Goal: Information Seeking & Learning: Learn about a topic

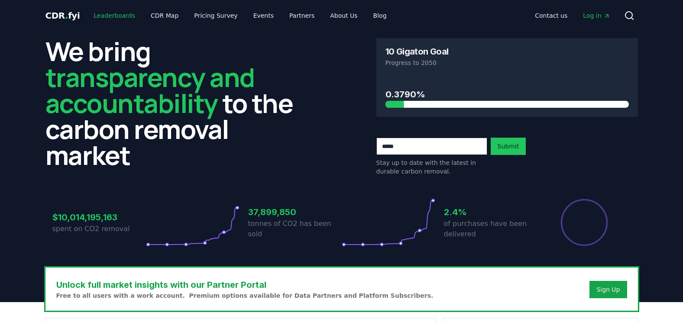
click at [116, 19] on link "Leaderboards" at bounding box center [114, 16] width 55 height 16
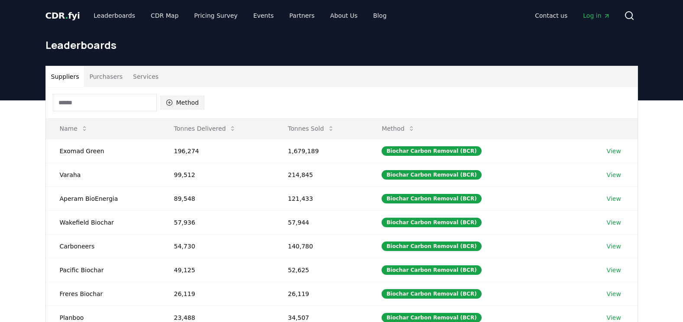
click at [183, 104] on button "Method" at bounding box center [182, 103] width 45 height 14
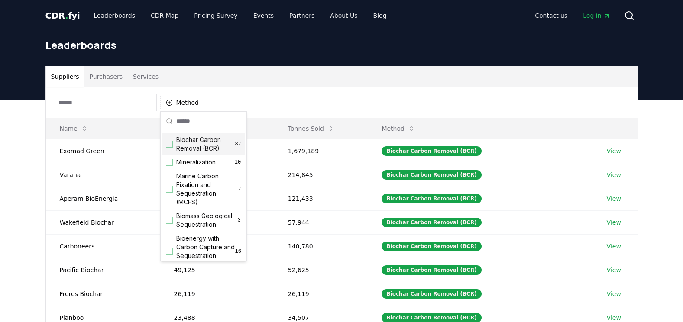
click at [516, 46] on h1 "Leaderboards" at bounding box center [341, 45] width 592 height 14
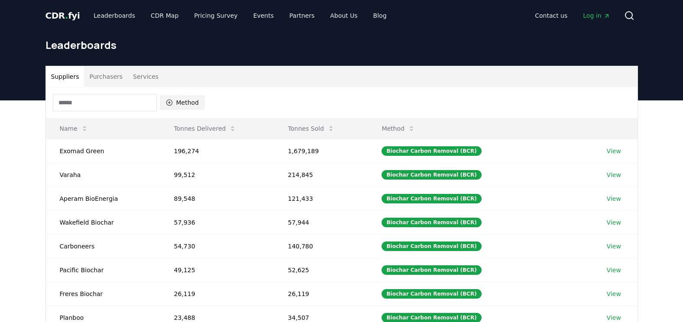
click at [180, 105] on button "Method" at bounding box center [182, 103] width 45 height 14
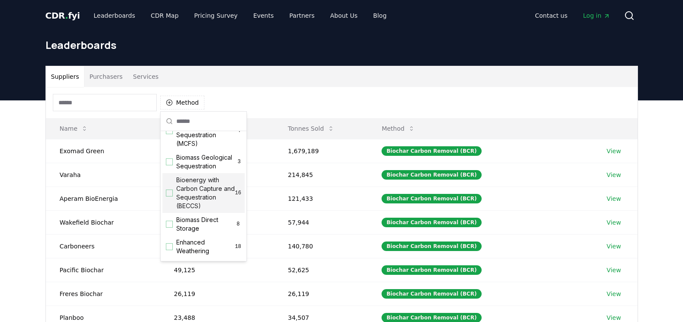
scroll to position [43, 0]
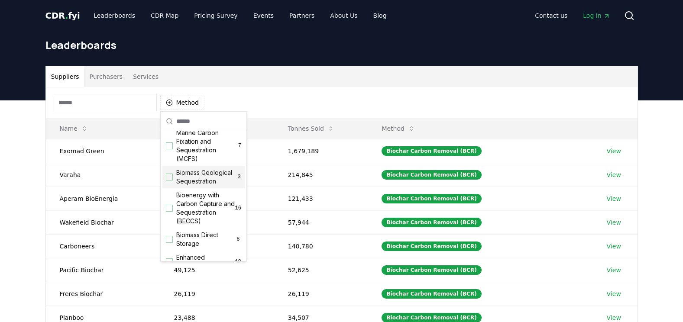
click at [203, 186] on span "Biomass Geological Sequestration" at bounding box center [206, 176] width 61 height 17
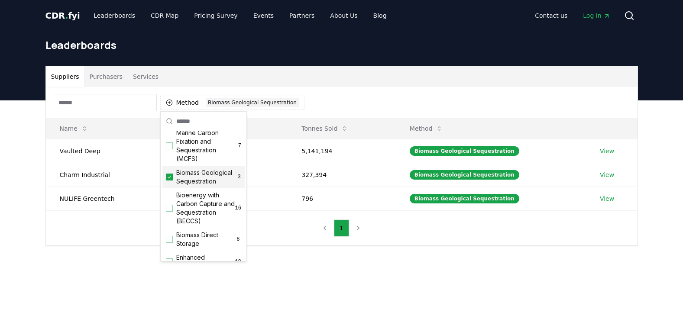
click at [173, 178] on div "Biomass Geological Sequestration 3" at bounding box center [203, 177] width 82 height 23
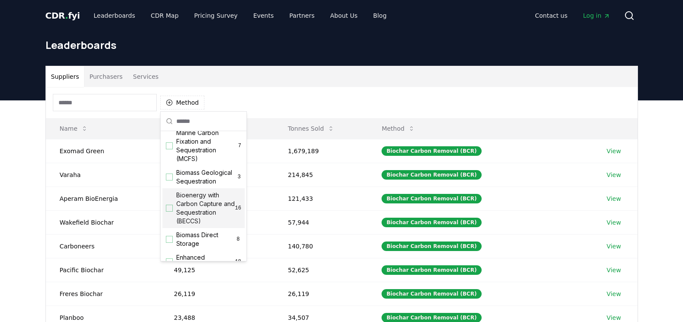
click at [169, 212] on div "Suggestions" at bounding box center [169, 208] width 7 height 7
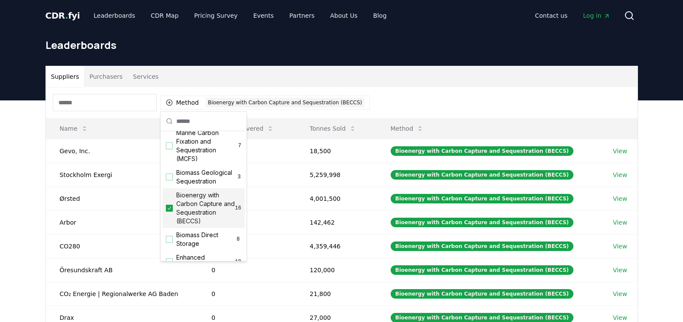
click at [493, 81] on div "Suppliers Purchasers Services" at bounding box center [341, 76] width 591 height 21
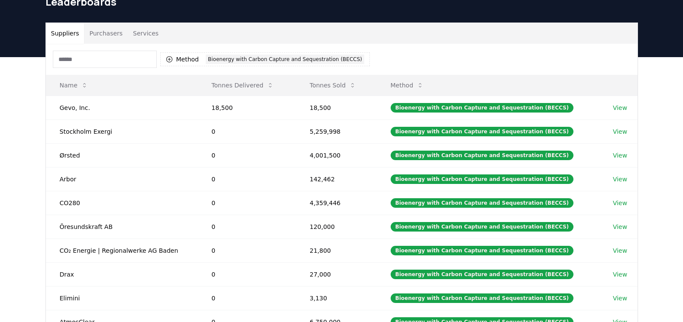
click at [108, 35] on button "Purchasers" at bounding box center [106, 33] width 44 height 21
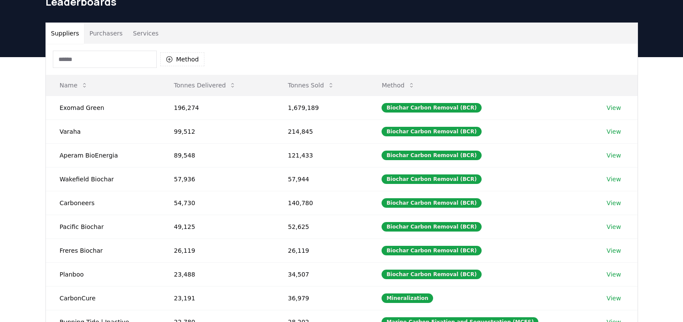
click at [61, 35] on button "Suppliers" at bounding box center [65, 33] width 39 height 21
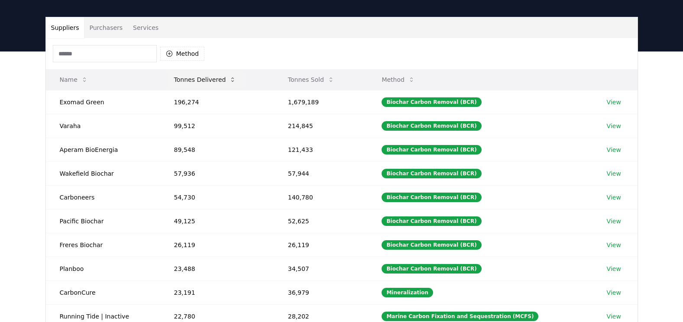
scroll to position [4, 0]
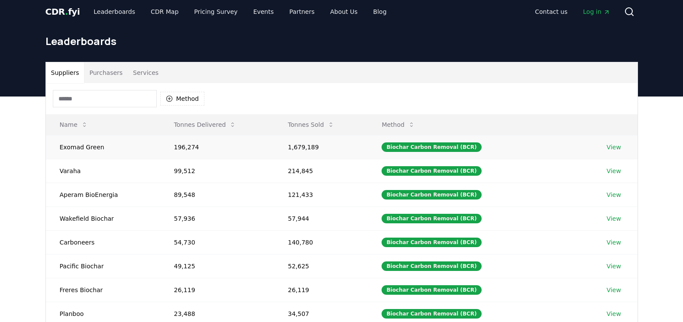
click at [95, 148] on td "Exomad Green" at bounding box center [103, 147] width 114 height 24
click at [428, 146] on div "Biochar Carbon Removal (BCR)" at bounding box center [431, 147] width 100 height 10
click at [607, 147] on link "View" at bounding box center [613, 147] width 14 height 9
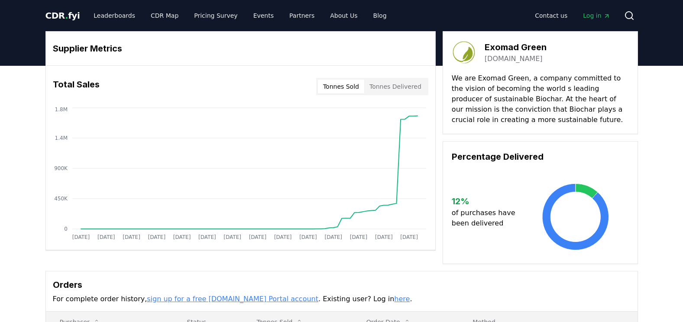
click at [526, 57] on link "exomadgreen.com" at bounding box center [513, 59] width 58 height 10
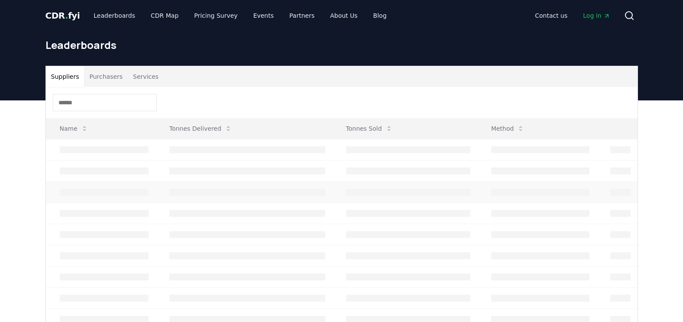
scroll to position [4, 0]
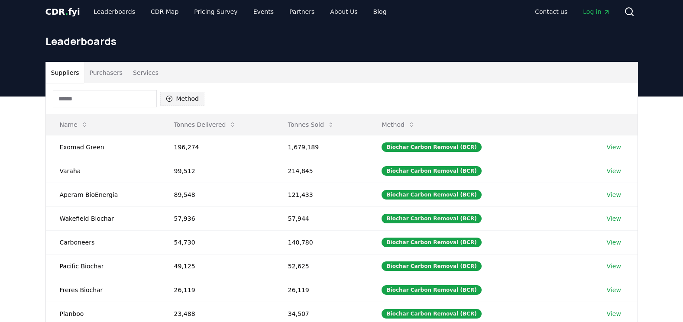
click at [185, 100] on button "Method" at bounding box center [182, 99] width 45 height 14
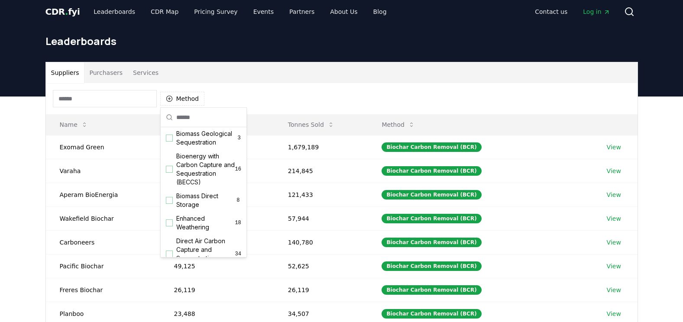
scroll to position [87, 0]
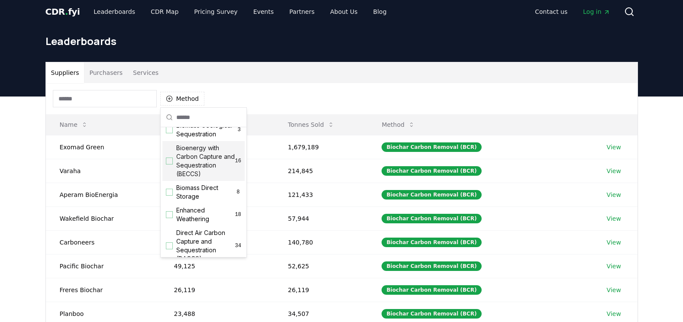
click at [197, 171] on span "Bioenergy with Carbon Capture and Sequestration (BECCS)" at bounding box center [205, 161] width 59 height 35
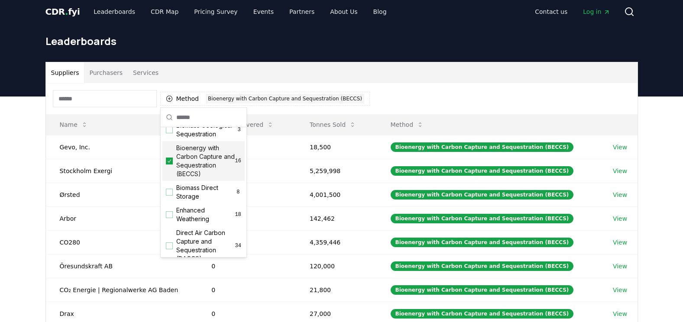
click at [455, 88] on div "Method 1 Bioenergy with Carbon Capture and Sequestration (BECCS)" at bounding box center [341, 98] width 591 height 31
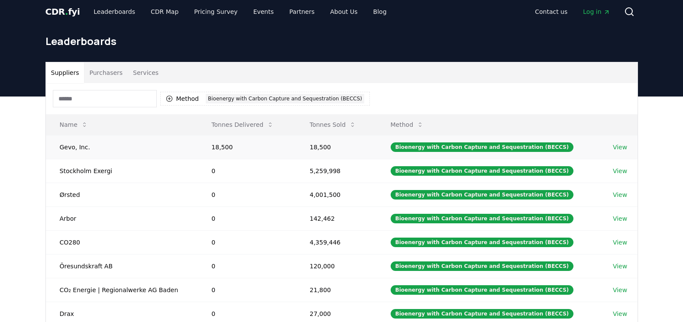
click at [618, 147] on link "View" at bounding box center [619, 147] width 14 height 9
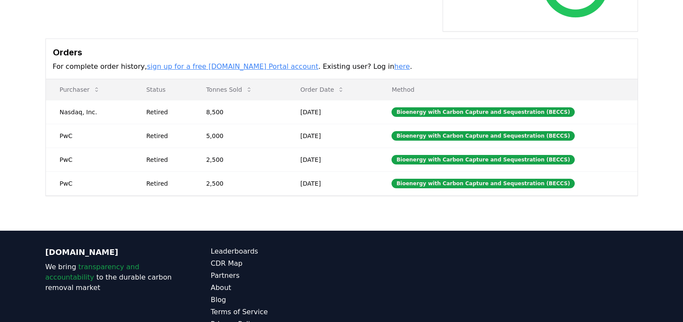
scroll to position [257, 0]
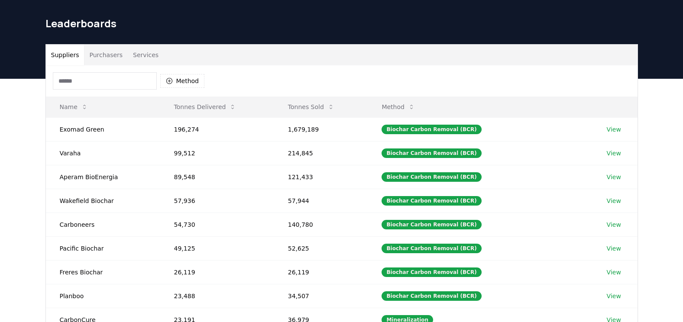
scroll to position [4, 0]
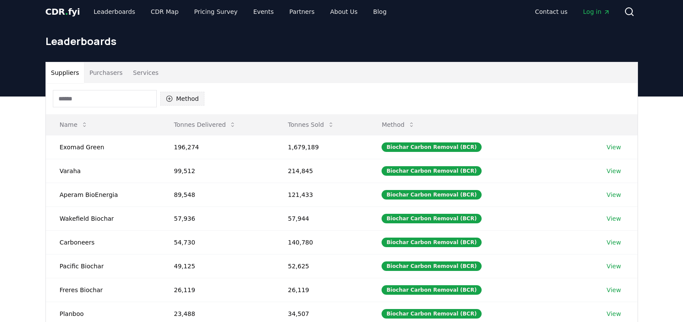
click at [180, 103] on button "Method" at bounding box center [182, 99] width 45 height 14
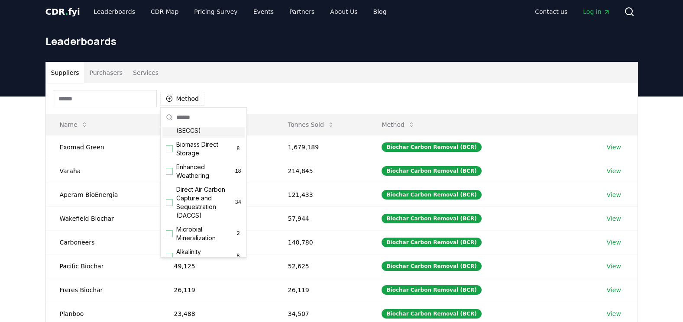
scroll to position [87, 0]
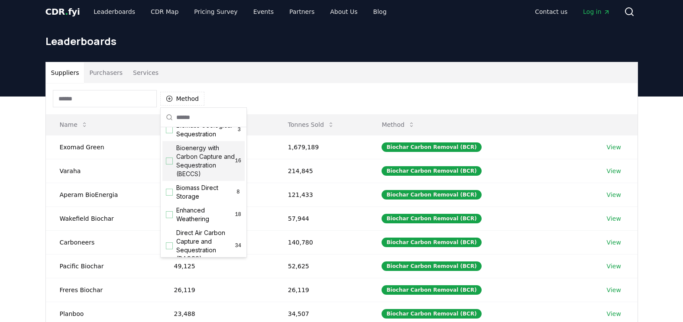
click at [169, 164] on div "Suggestions" at bounding box center [169, 161] width 7 height 7
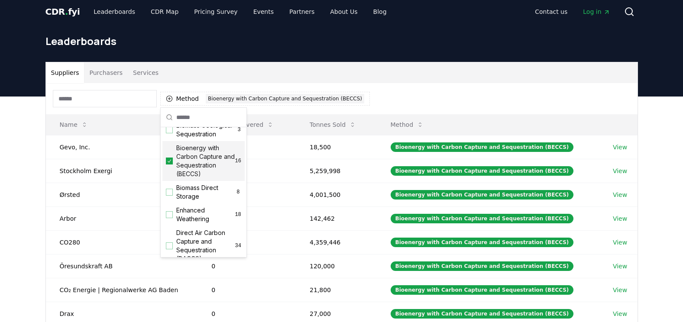
click at [477, 51] on div "Leaderboards" at bounding box center [342, 44] width 606 height 35
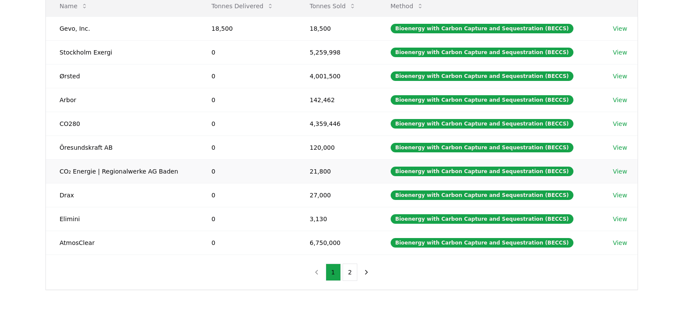
scroll to position [134, 0]
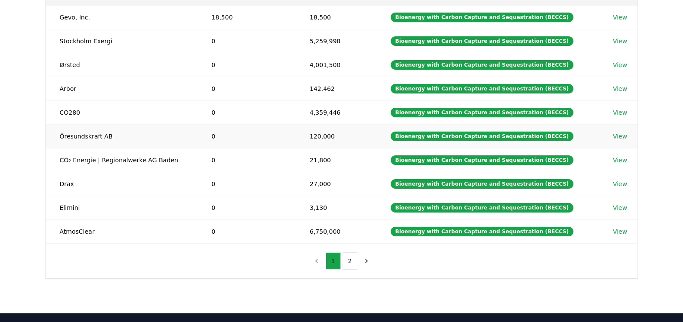
drag, startPoint x: 615, startPoint y: 141, endPoint x: 620, endPoint y: 135, distance: 7.0
click at [669, 111] on div "Suppliers Purchasers Services Method 1 Bioenergy with Carbon Capture and Seques…" at bounding box center [341, 140] width 683 height 347
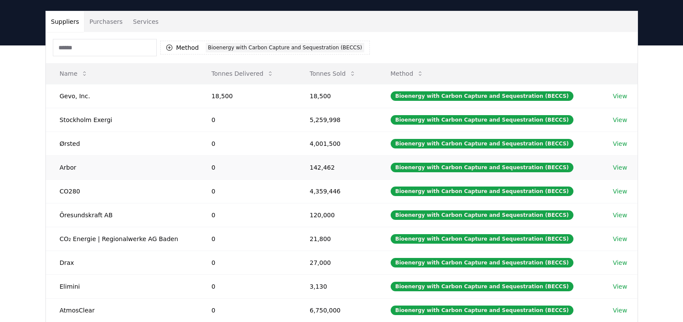
scroll to position [0, 0]
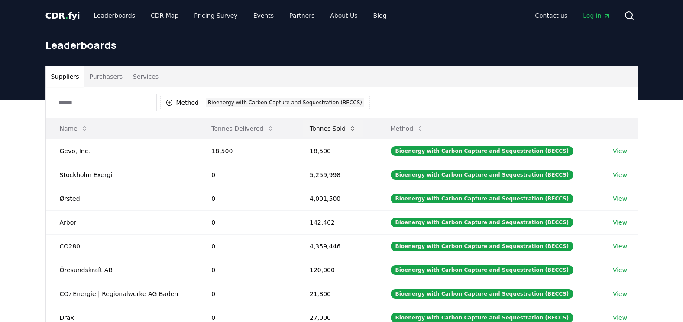
click at [344, 130] on button "Tonnes Sold" at bounding box center [333, 128] width 60 height 17
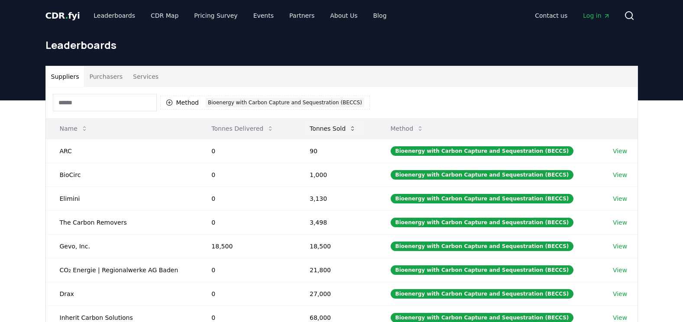
click at [344, 130] on button "Tonnes Sold" at bounding box center [333, 128] width 60 height 17
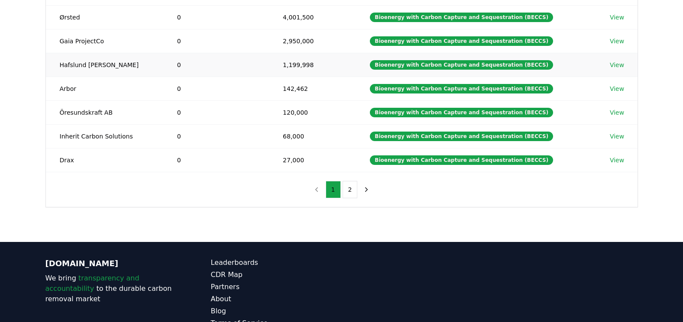
scroll to position [216, 0]
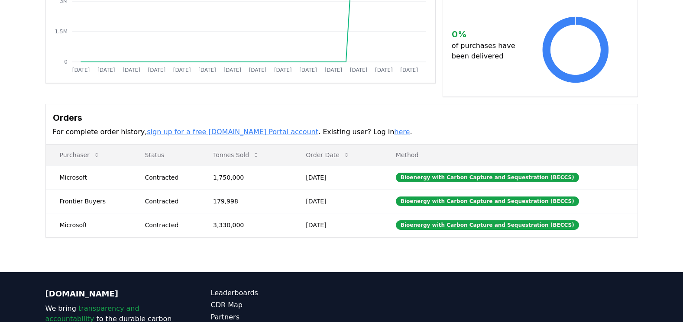
scroll to position [173, 0]
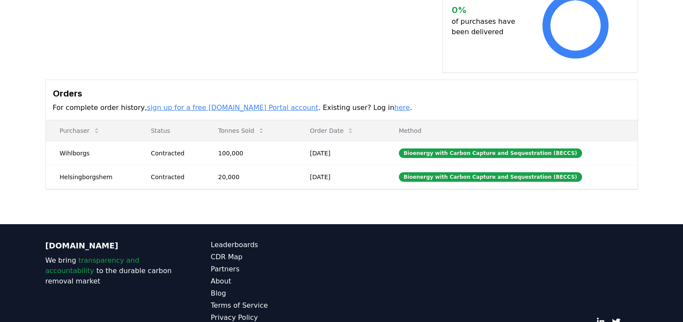
scroll to position [241, 0]
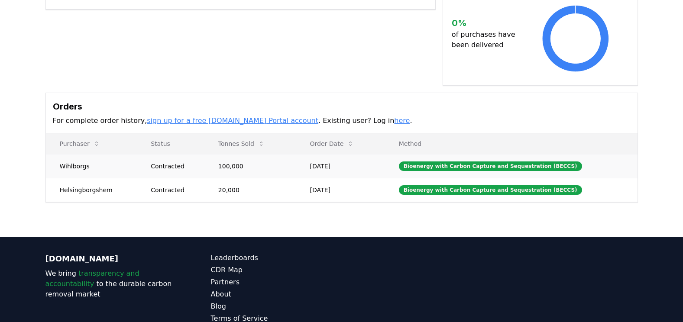
click at [361, 154] on td "[DATE]" at bounding box center [340, 166] width 89 height 24
click at [68, 159] on td "Wihlborgs" at bounding box center [91, 166] width 91 height 24
click at [68, 158] on td "Wihlborgs" at bounding box center [91, 166] width 91 height 24
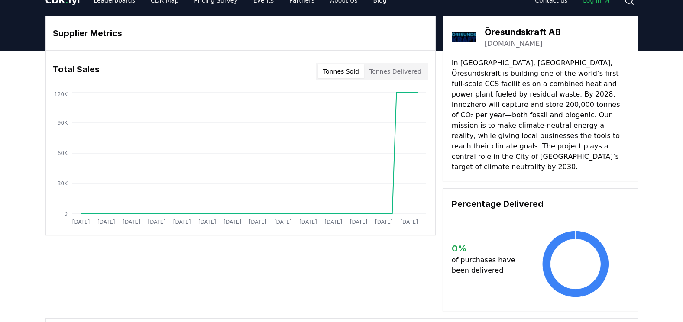
scroll to position [0, 0]
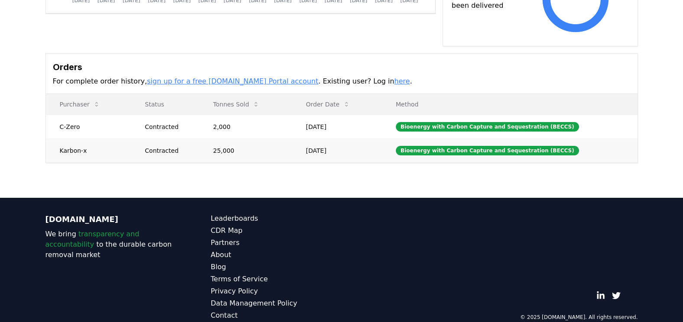
scroll to position [251, 0]
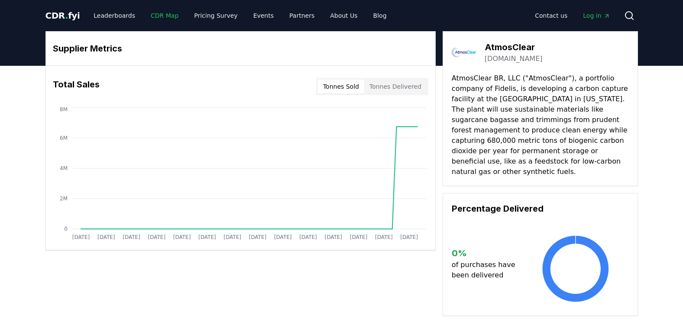
click at [155, 19] on link "CDR Map" at bounding box center [165, 16] width 42 height 16
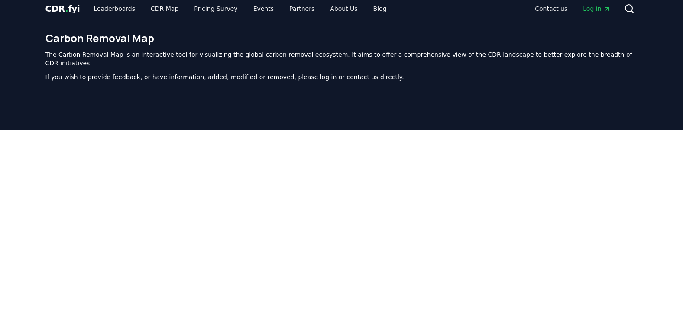
scroll to position [267, 0]
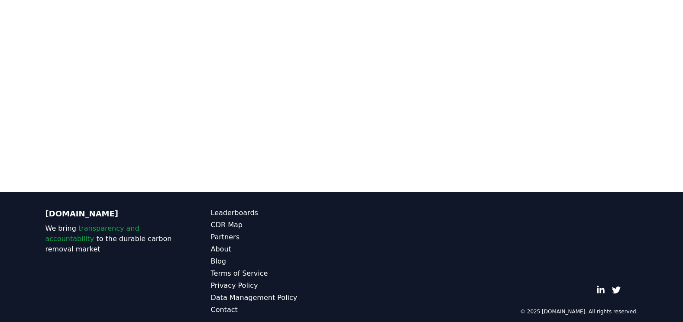
drag, startPoint x: 660, startPoint y: 32, endPoint x: 614, endPoint y: 164, distance: 139.6
click at [614, 164] on div at bounding box center [341, 31] width 683 height 322
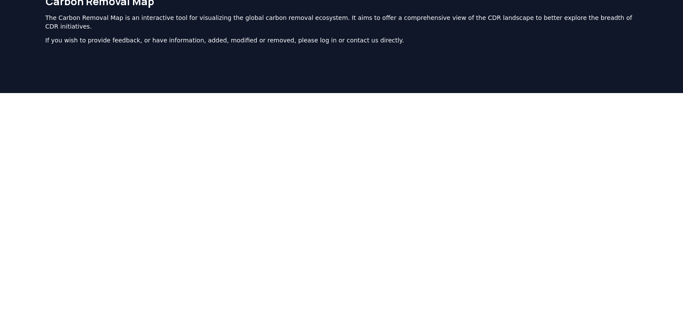
scroll to position [0, 0]
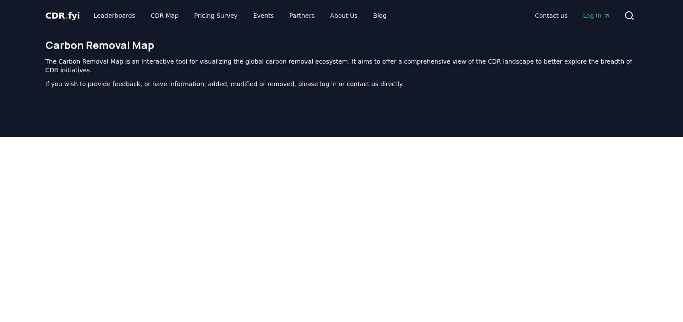
click at [670, 61] on header "Carbon Removal Map The Carbon Removal Map is an interactive tool for visualizin…" at bounding box center [341, 84] width 683 height 106
click at [200, 18] on link "Pricing Survey" at bounding box center [215, 16] width 57 height 16
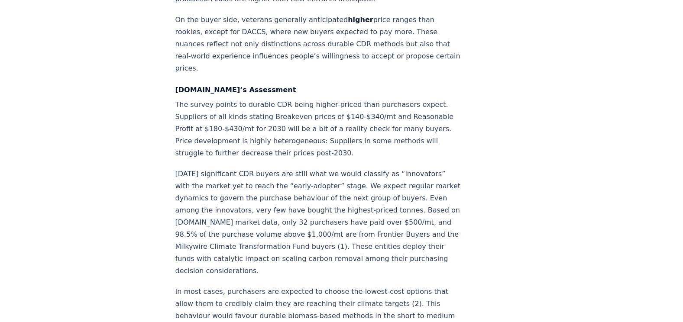
scroll to position [1385, 0]
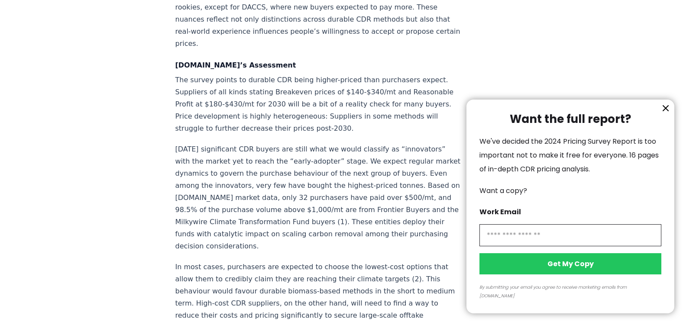
click at [662, 113] on icon "information" at bounding box center [665, 108] width 10 height 10
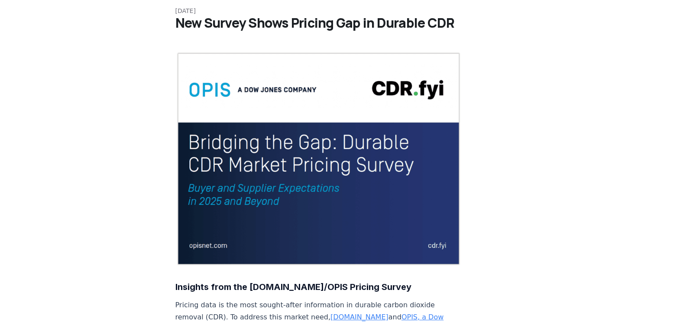
scroll to position [0, 0]
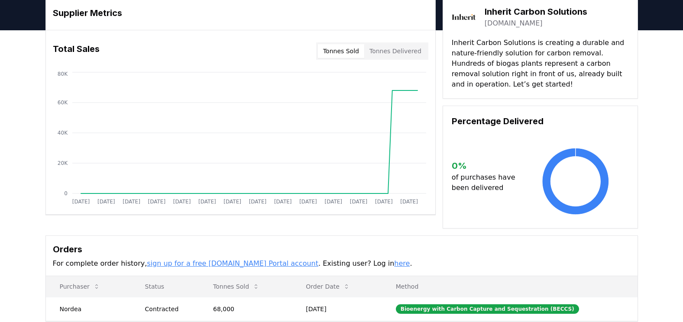
scroll to position [35, 0]
